Goal: Task Accomplishment & Management: Use online tool/utility

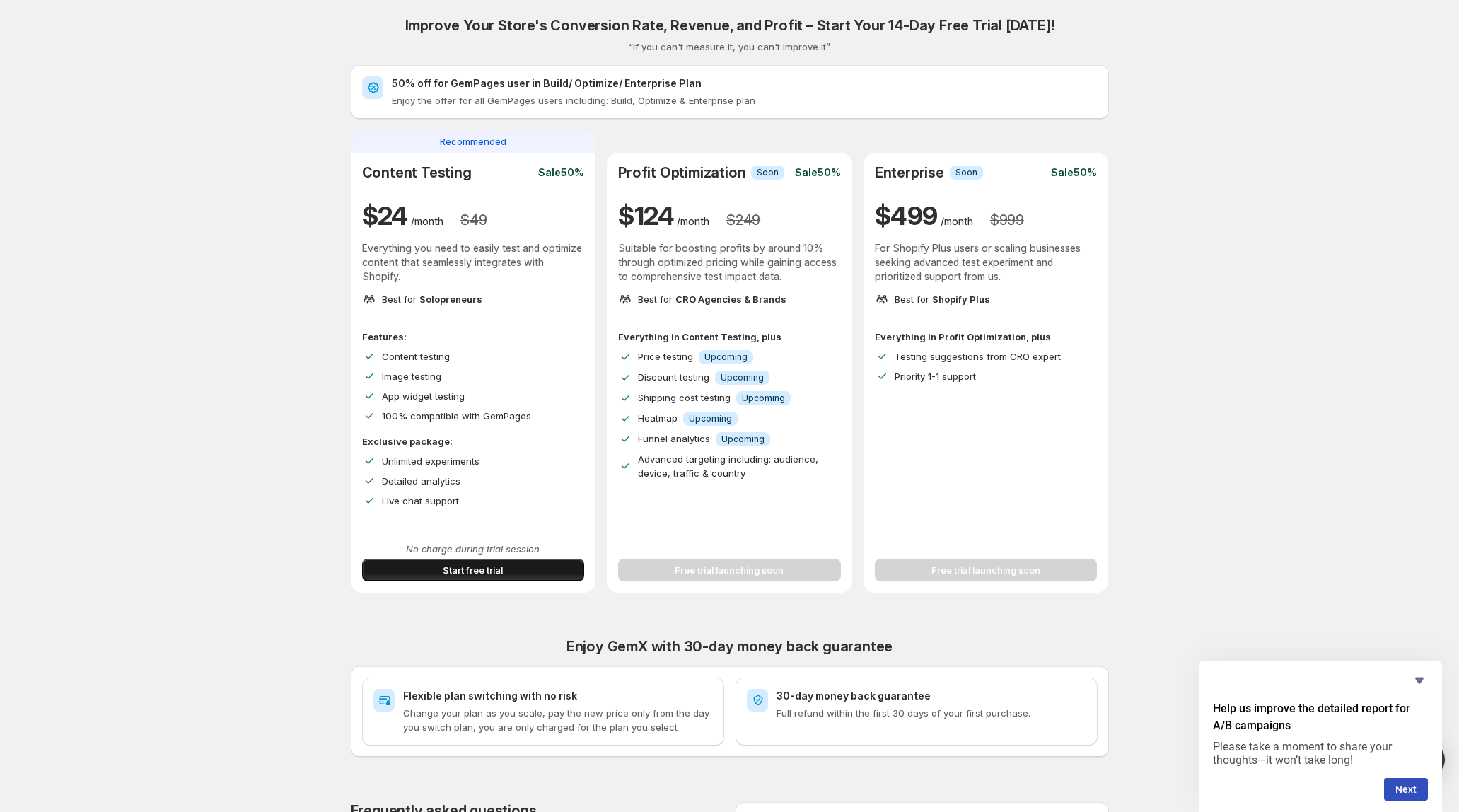
click at [475, 573] on span "Start free trial" at bounding box center [473, 570] width 61 height 14
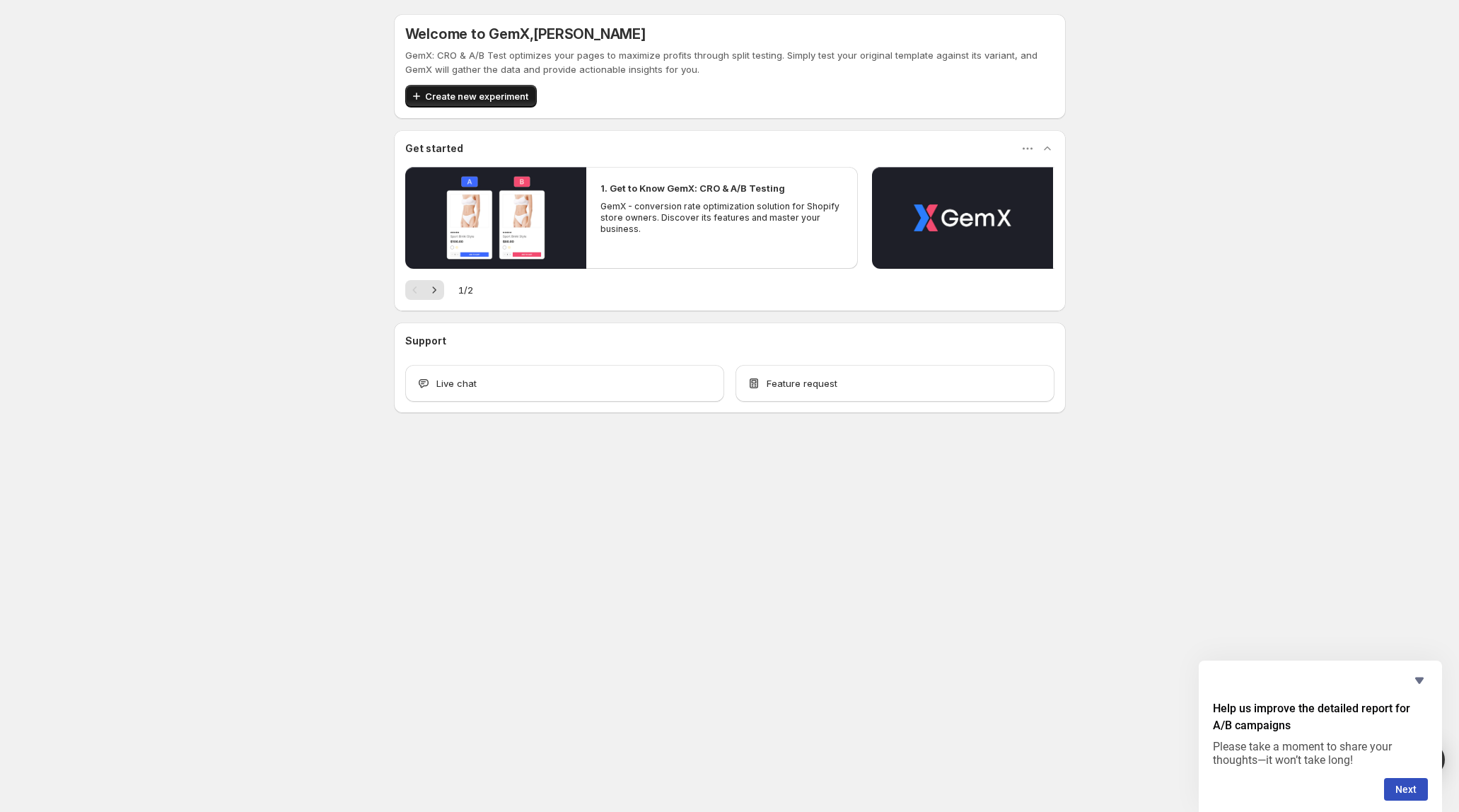
click at [487, 98] on div "Welcome to GemX , [PERSON_NAME] GemX: CRO & A/B Test optimizes your pages to ma…" at bounding box center [730, 213] width 672 height 399
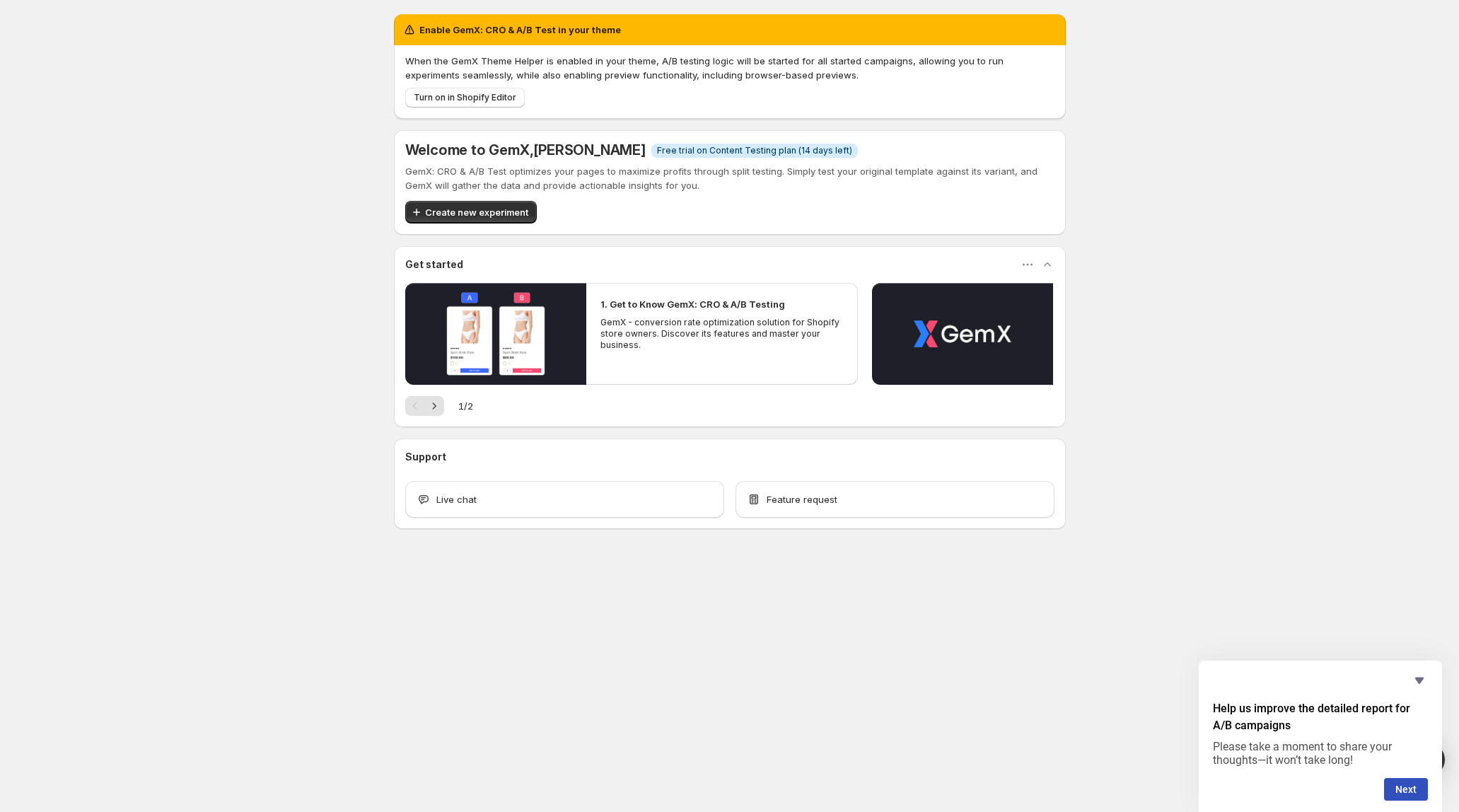
click at [459, 212] on span "Create new experiment" at bounding box center [476, 212] width 104 height 14
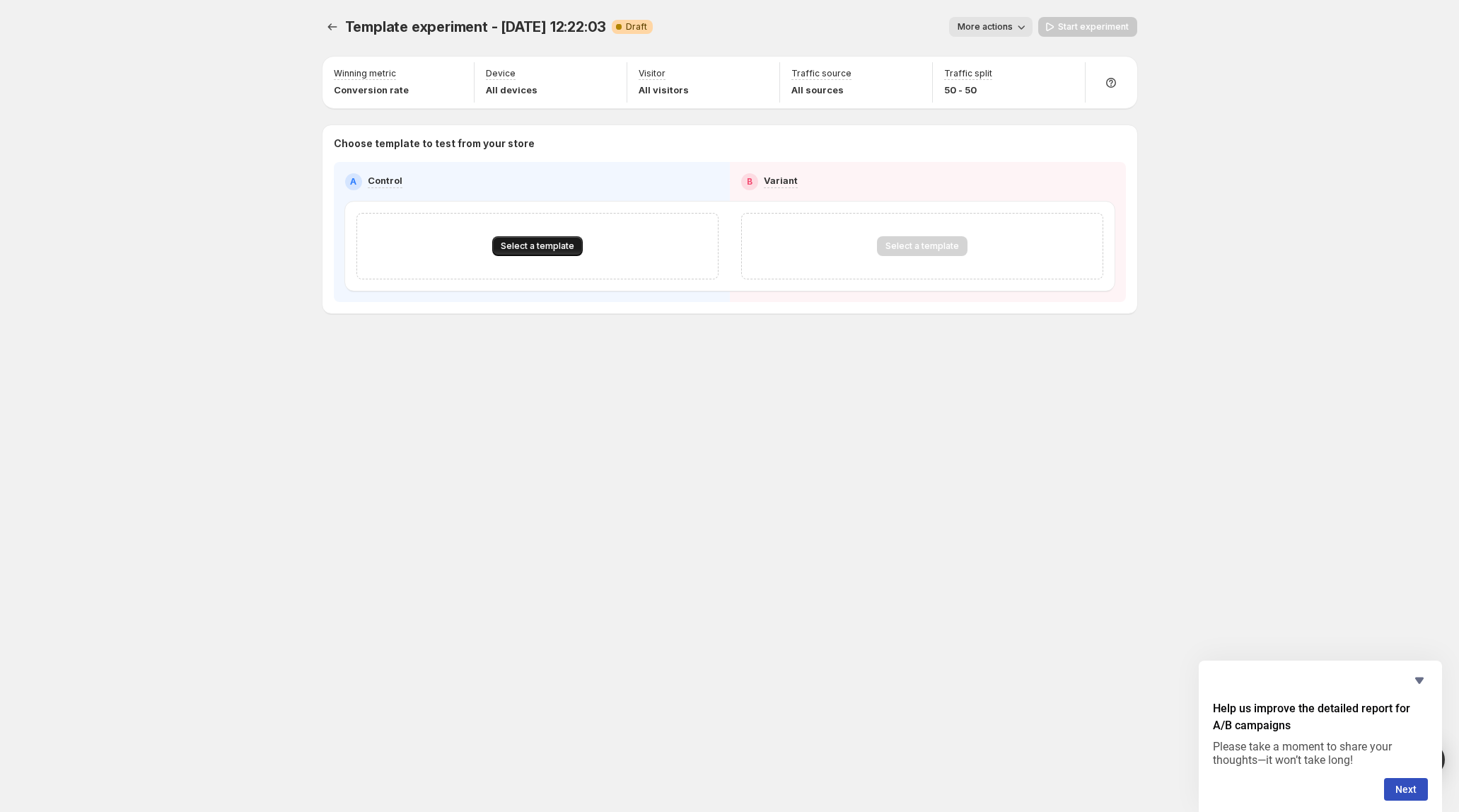
click at [533, 250] on span "Select a template" at bounding box center [538, 246] width 73 height 11
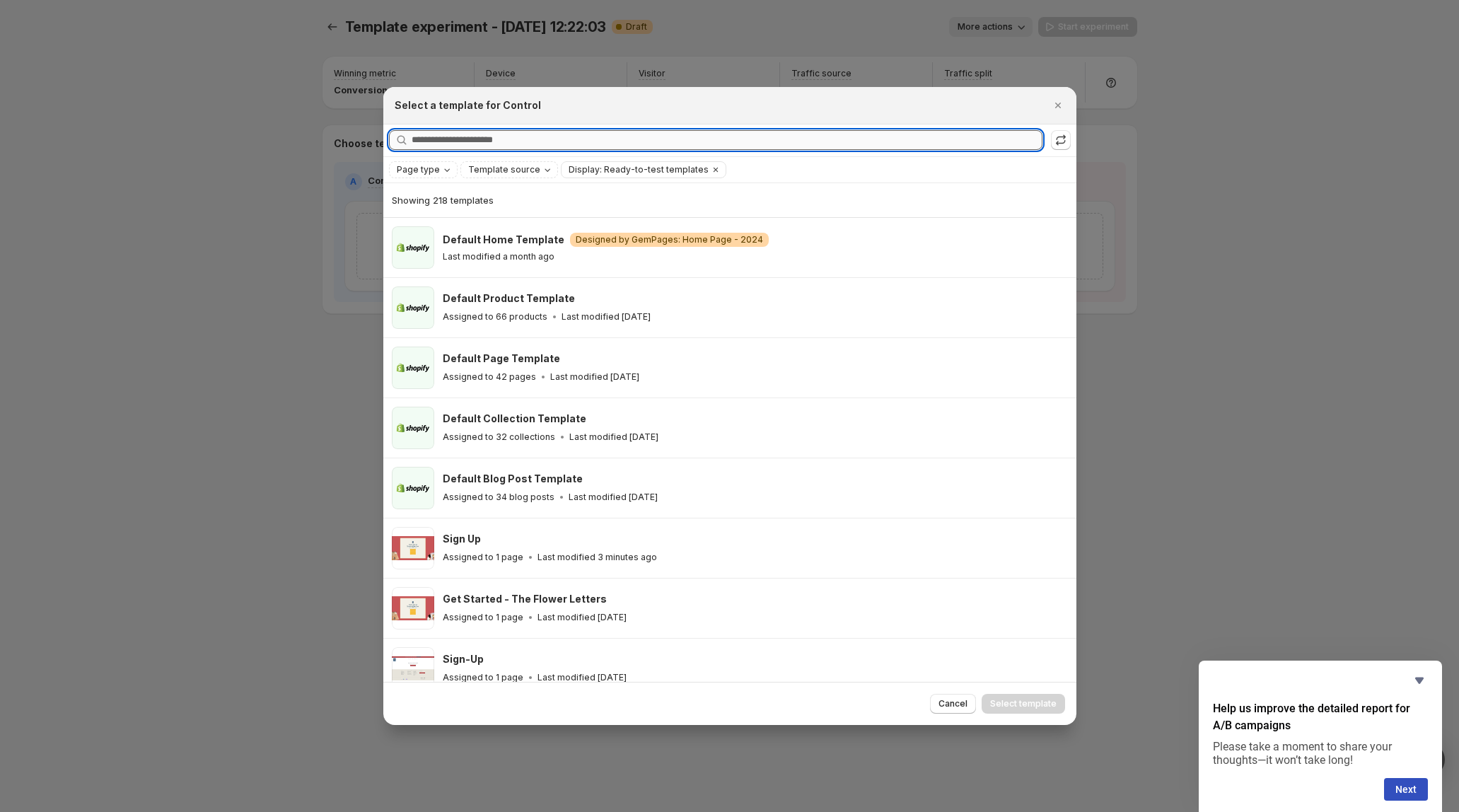
click at [570, 141] on input "Searching all templates" at bounding box center [728, 140] width 631 height 20
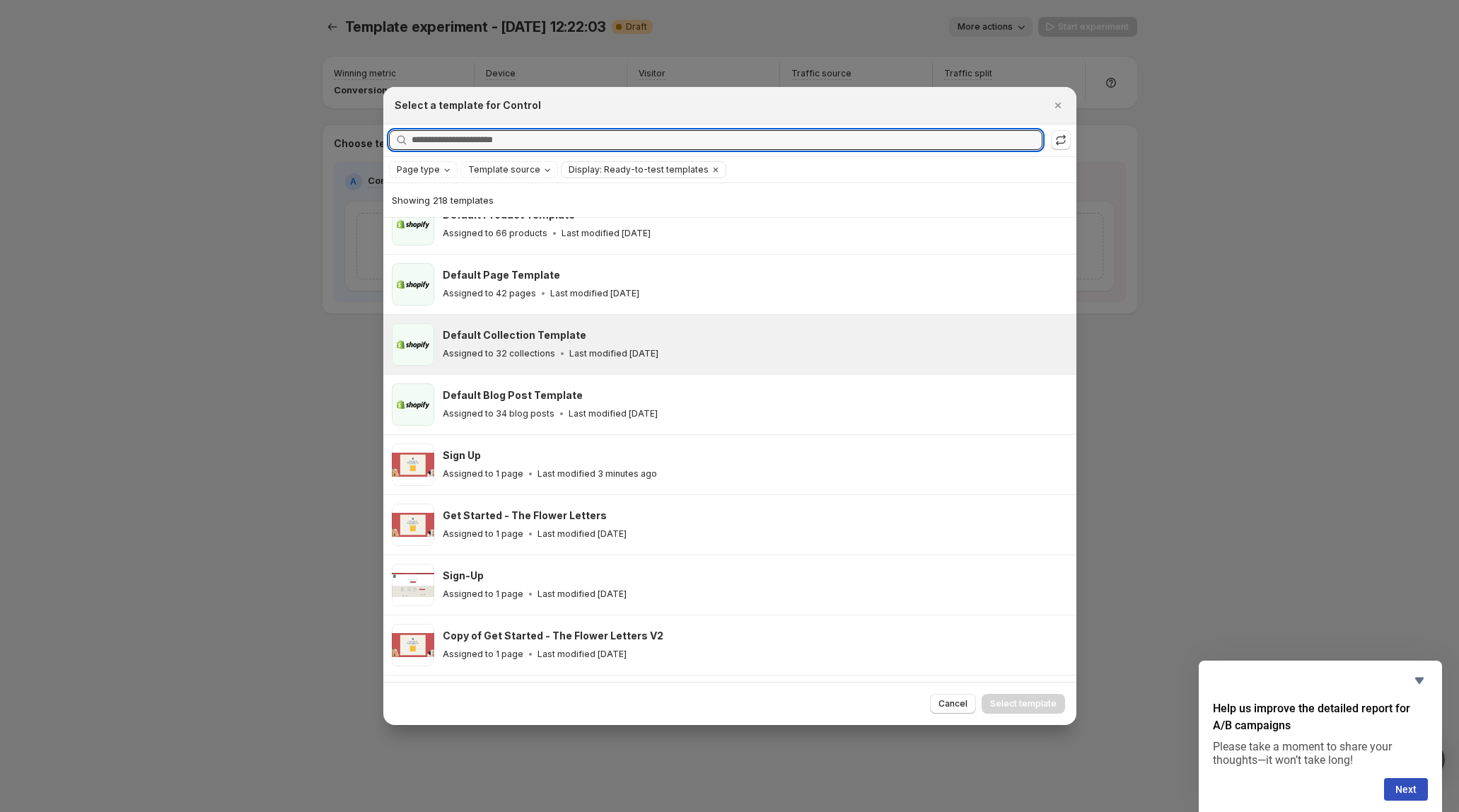
scroll to position [98, 0]
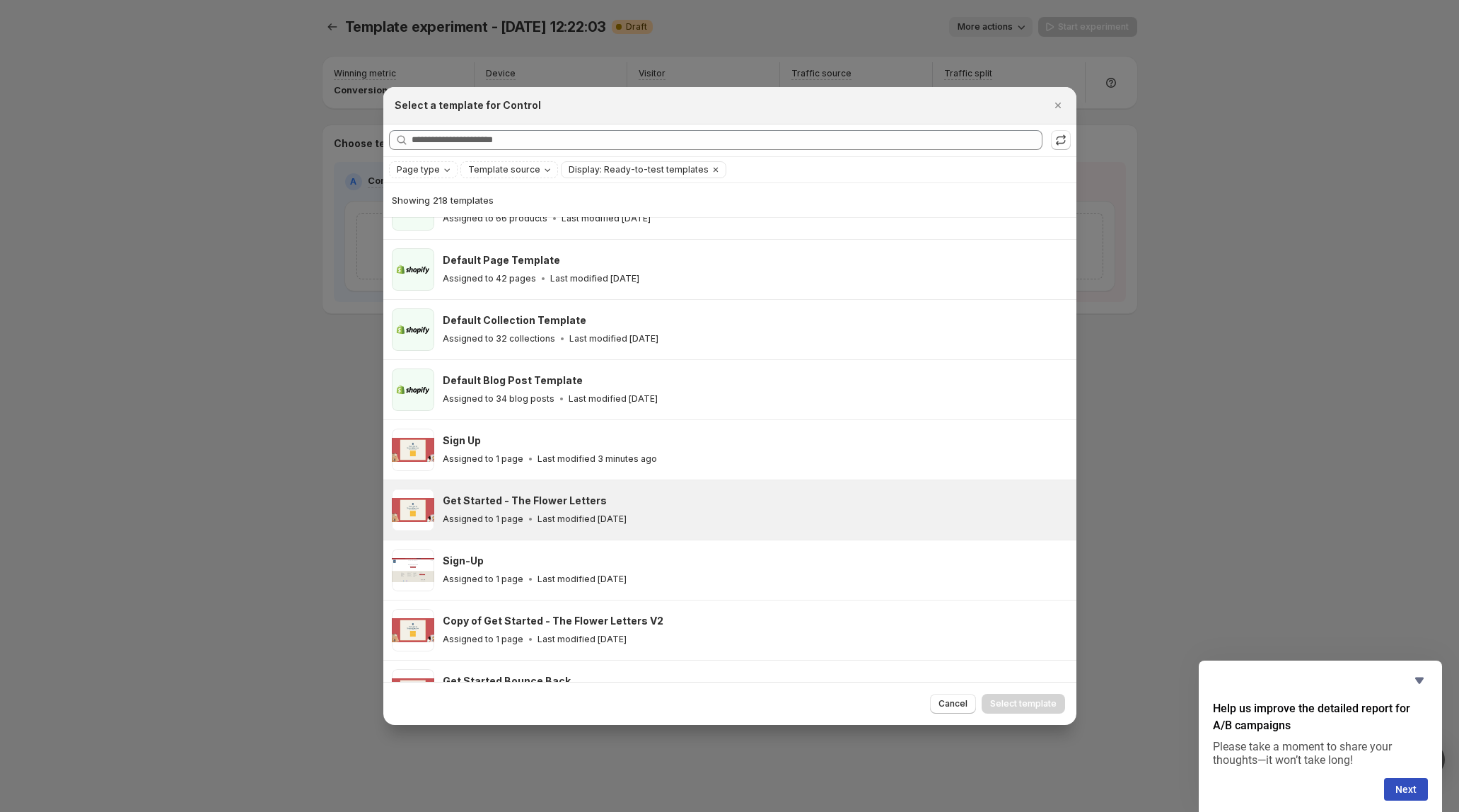
click at [552, 505] on h3 "Get Started - The Flower Letters" at bounding box center [525, 500] width 164 height 14
click at [1040, 703] on span "Select template" at bounding box center [1023, 704] width 66 height 11
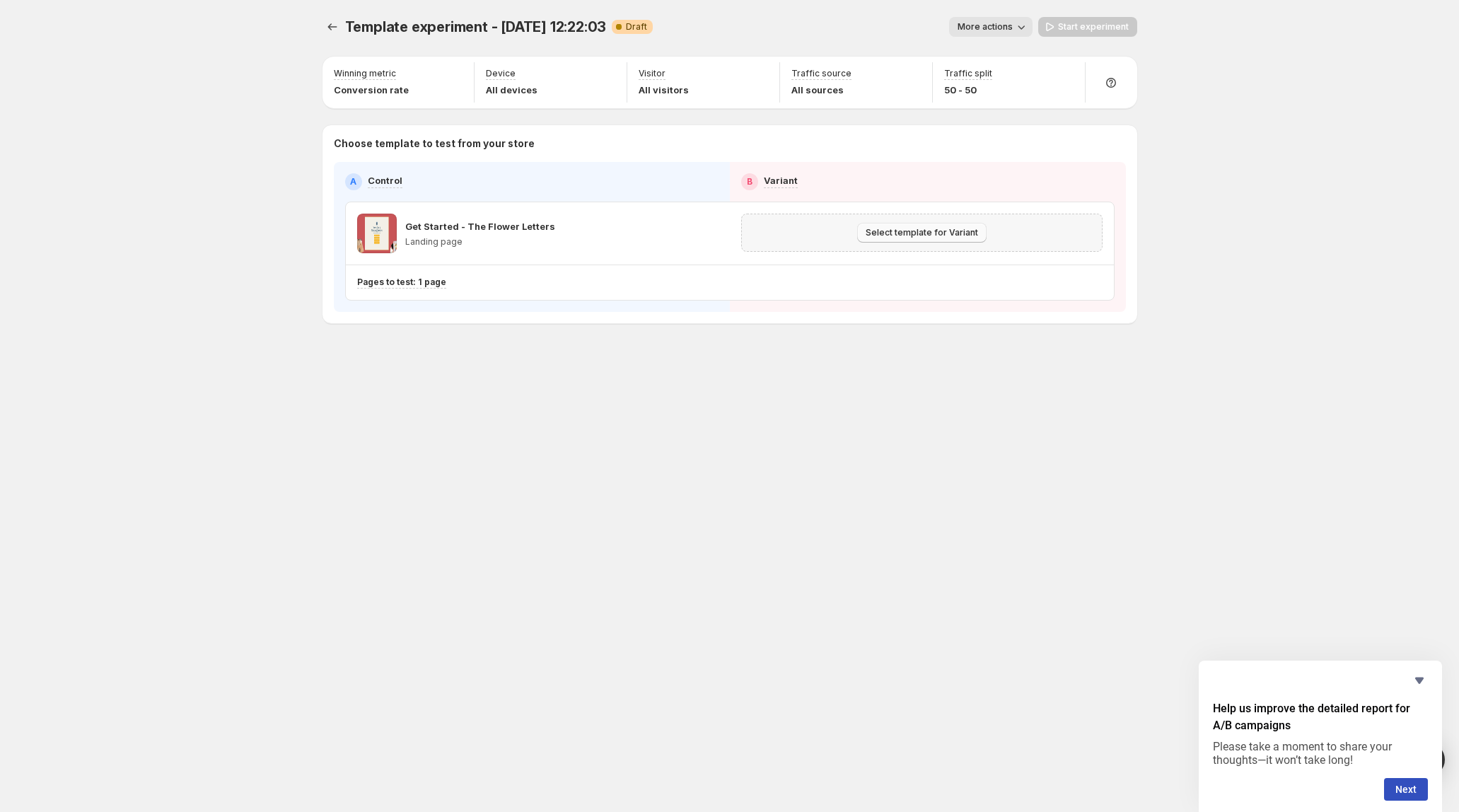
click at [925, 236] on span "Select template for Variant" at bounding box center [922, 232] width 113 height 11
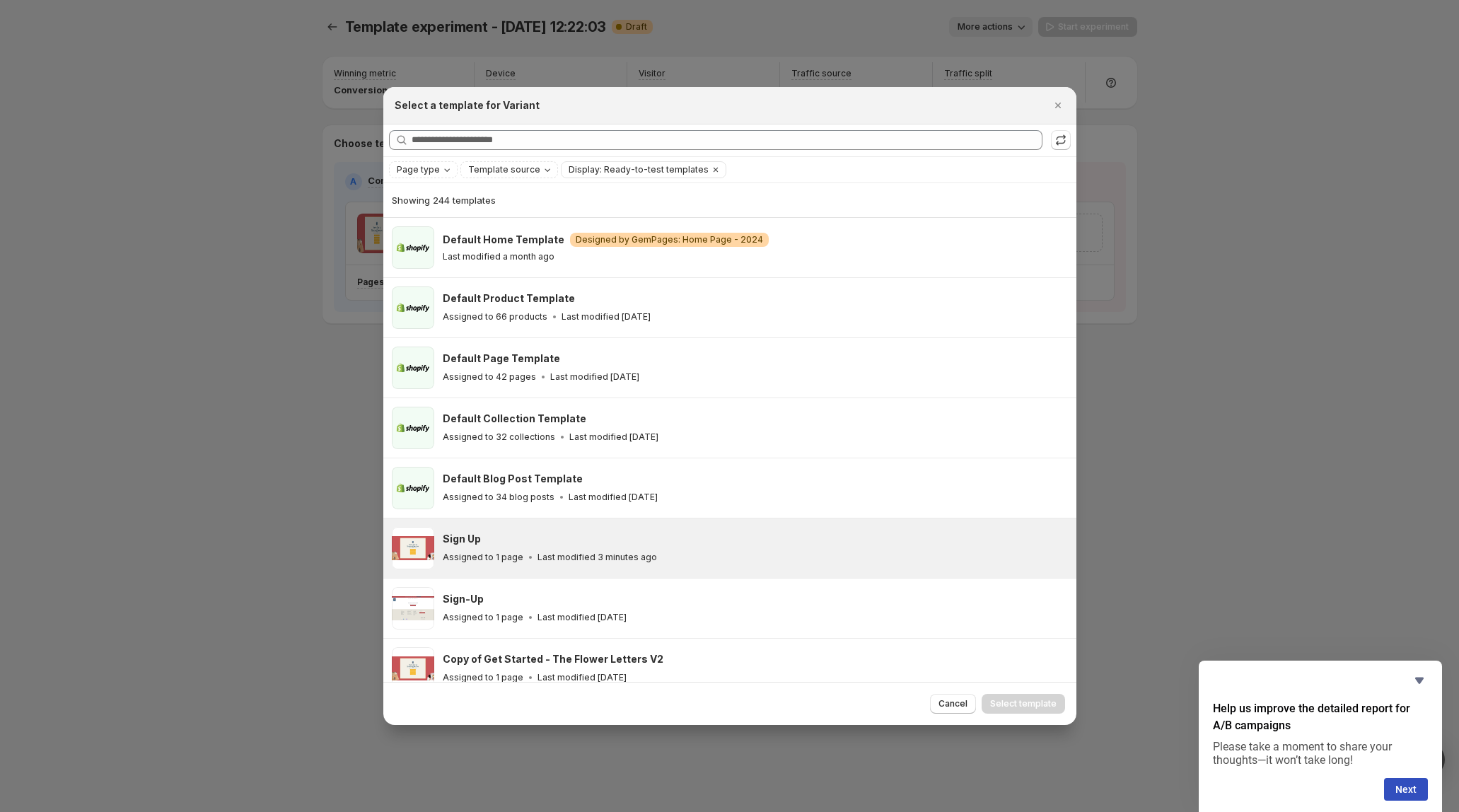
click at [665, 533] on div "Sign Up" at bounding box center [753, 539] width 621 height 14
click at [1019, 708] on span "Select template" at bounding box center [1023, 704] width 66 height 11
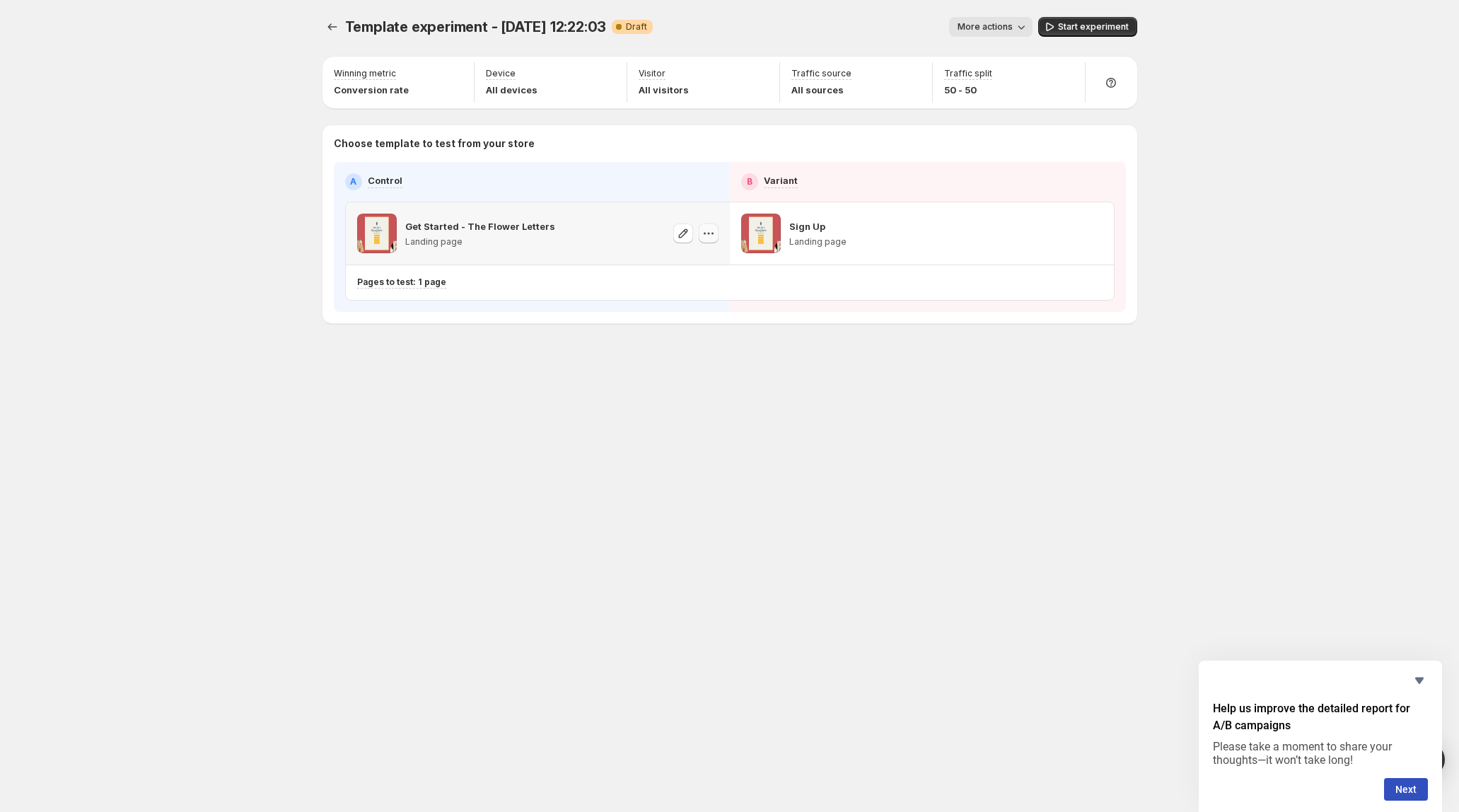
click at [712, 231] on icon "button" at bounding box center [708, 233] width 14 height 14
click at [1130, 392] on div "Template experiment - [DATE] 12:22:03. This page is ready Template experiment -…" at bounding box center [730, 200] width 849 height 400
click at [1096, 235] on icon "button" at bounding box center [1092, 233] width 14 height 14
click at [914, 367] on div "Template experiment - [DATE] 12:22:03. This page is ready Template experiment -…" at bounding box center [730, 200] width 849 height 400
click at [1022, 29] on icon "button" at bounding box center [1021, 27] width 14 height 14
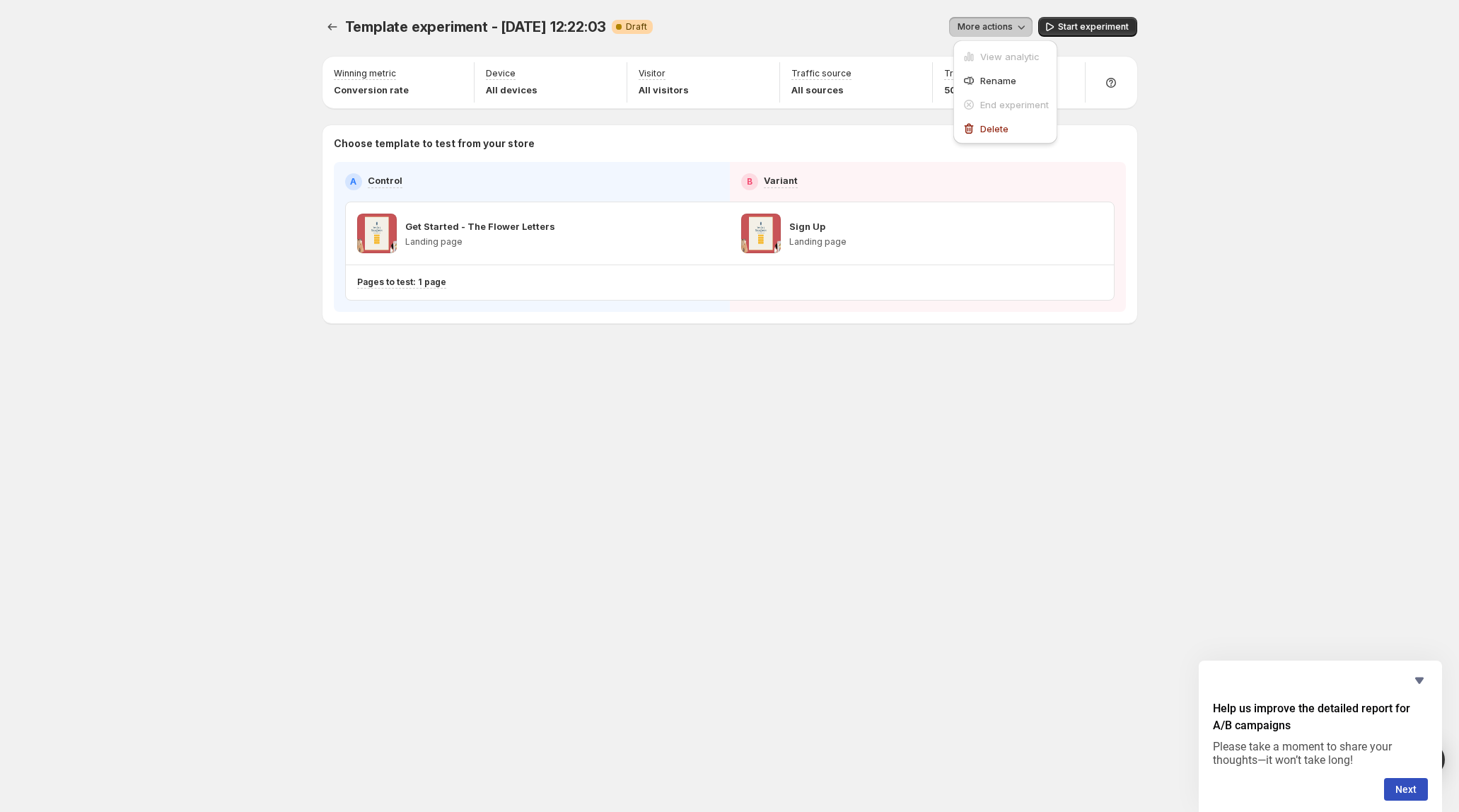
click at [1022, 29] on icon "button" at bounding box center [1021, 27] width 14 height 14
click at [997, 20] on button "More actions" at bounding box center [991, 28] width 84 height 20
click at [997, 73] on span "Rename" at bounding box center [1015, 80] width 69 height 14
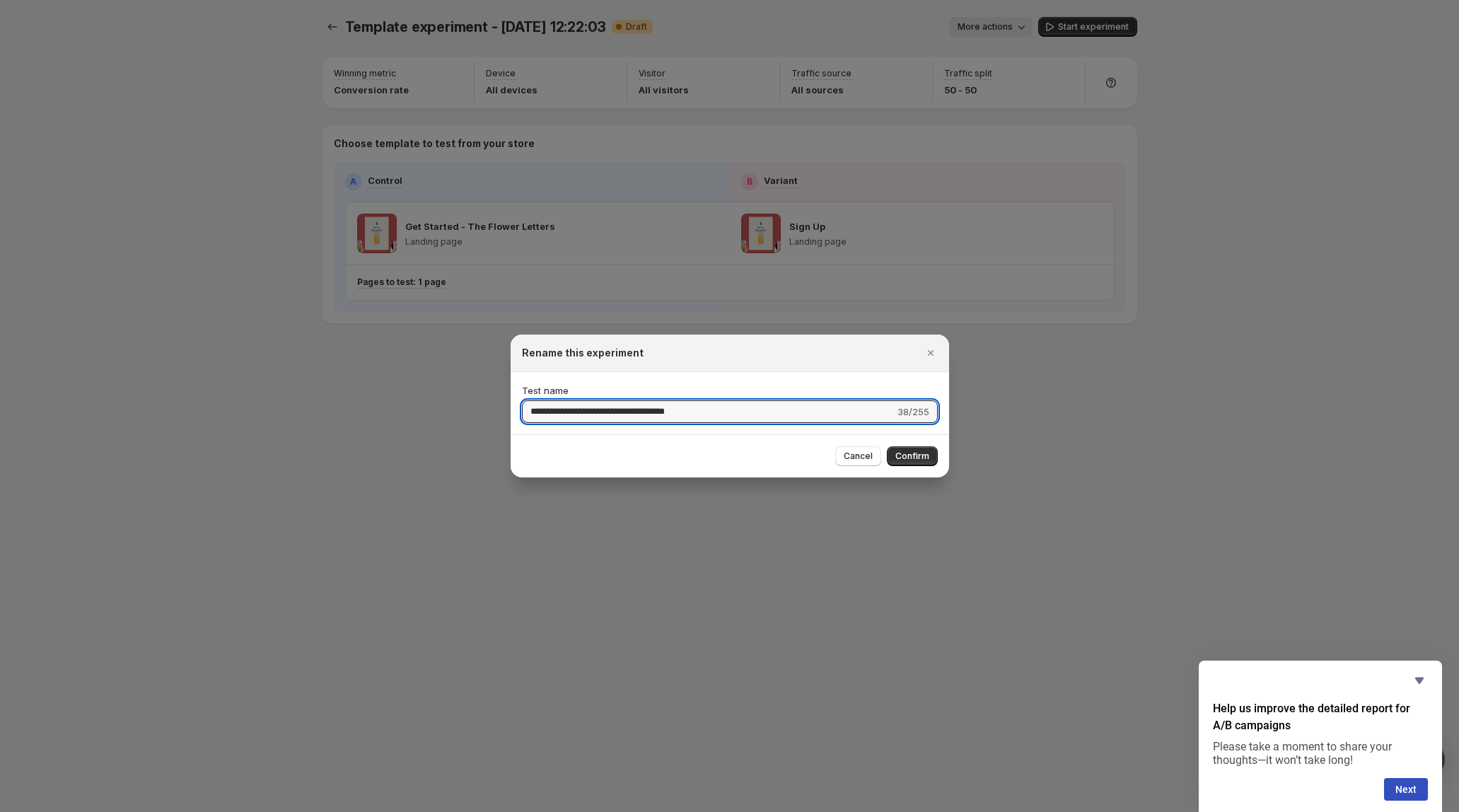
drag, startPoint x: 696, startPoint y: 409, endPoint x: 492, endPoint y: 404, distance: 204.1
click at [493, 811] on div "**********" at bounding box center [730, 812] width 1459 height 0
type input "**********"
click at [921, 457] on span "Confirm" at bounding box center [912, 456] width 34 height 11
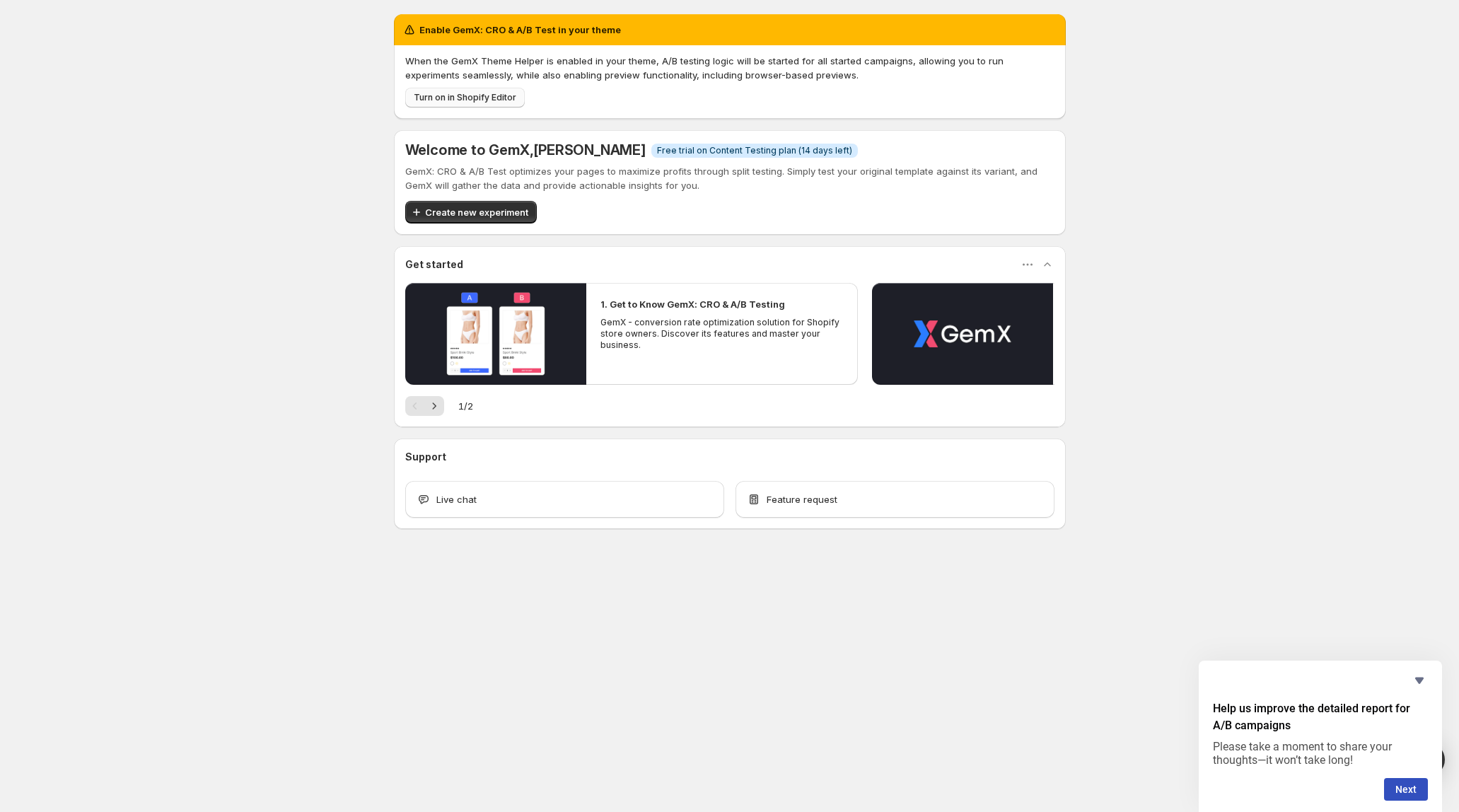
click at [462, 97] on span "Turn on in Shopify Editor" at bounding box center [465, 97] width 103 height 11
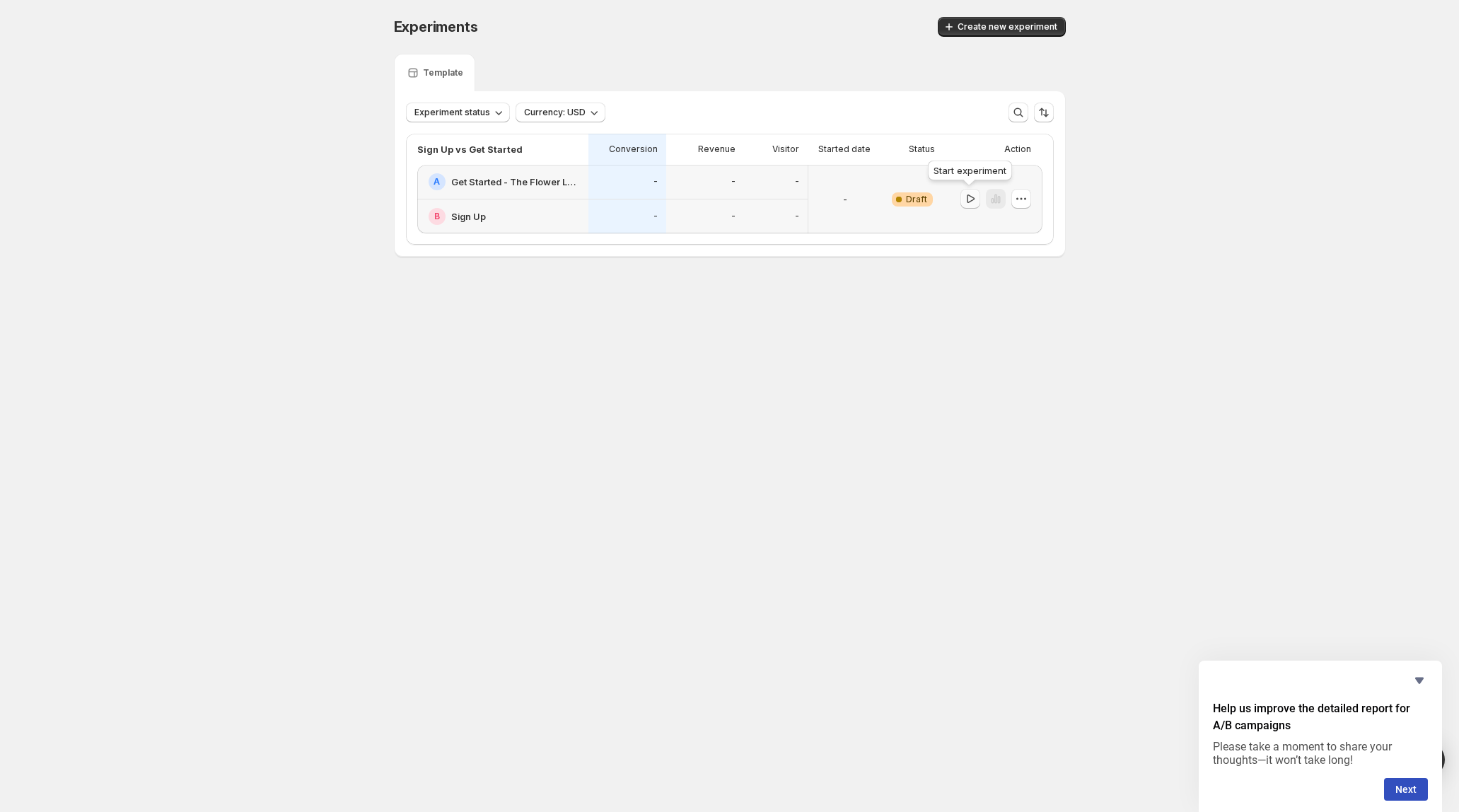
click at [973, 202] on icon "button" at bounding box center [970, 198] width 14 height 14
click at [1420, 681] on icon "Hide survey" at bounding box center [1420, 681] width 8 height 6
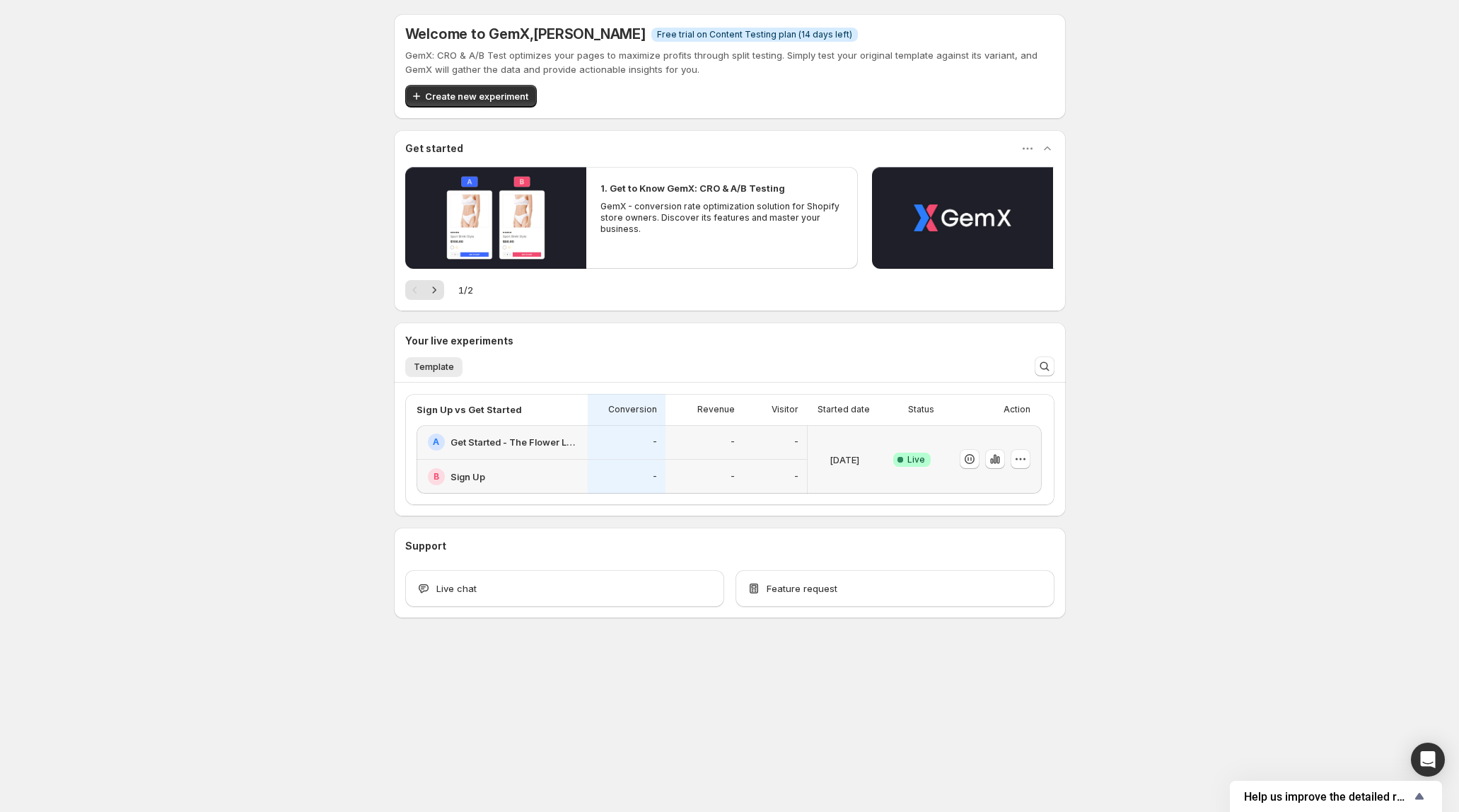
click at [1147, 434] on div "Welcome to GemX , Michael Clark Info Free trial on Content Testing plan (14 day…" at bounding box center [730, 347] width 1459 height 695
click at [441, 369] on span "Template" at bounding box center [434, 367] width 40 height 11
click at [1158, 536] on div "Welcome to GemX , Michael Clark Info Free trial on Content Testing plan (14 day…" at bounding box center [730, 347] width 1459 height 695
